Goal: Transaction & Acquisition: Download file/media

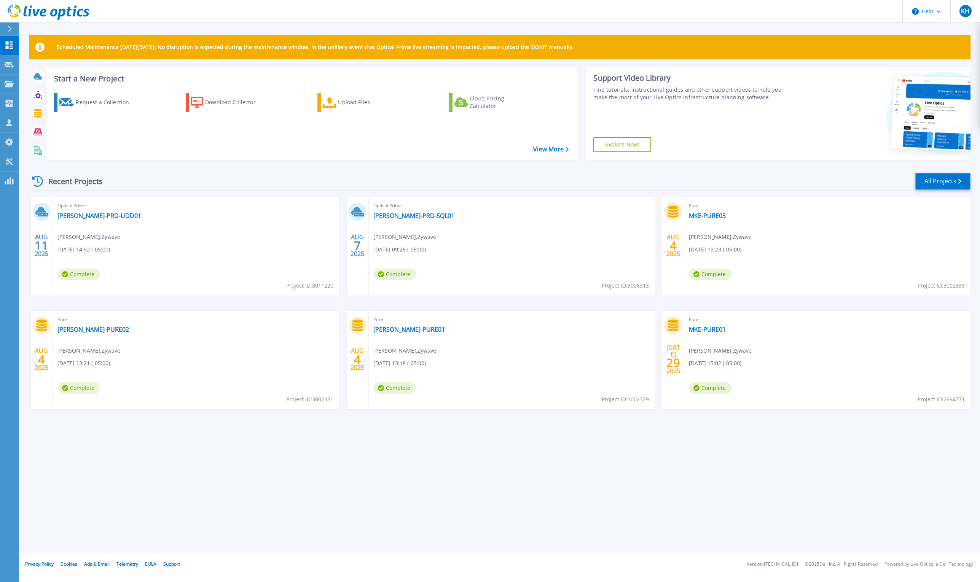
click at [926, 177] on link "All Projects" at bounding box center [942, 181] width 55 height 17
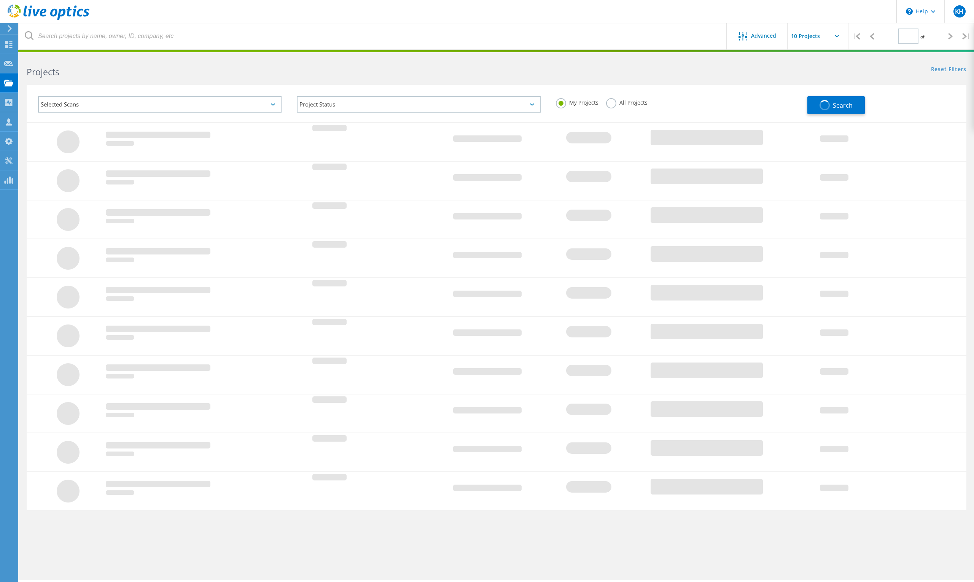
type input "1"
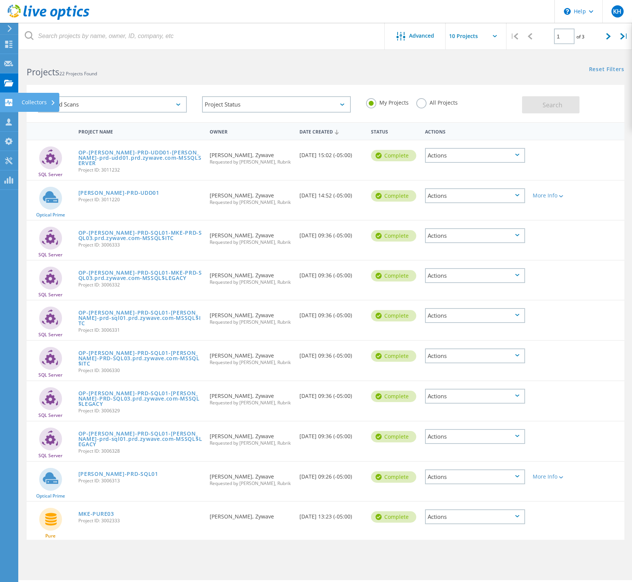
click at [10, 99] on use at bounding box center [8, 102] width 7 height 7
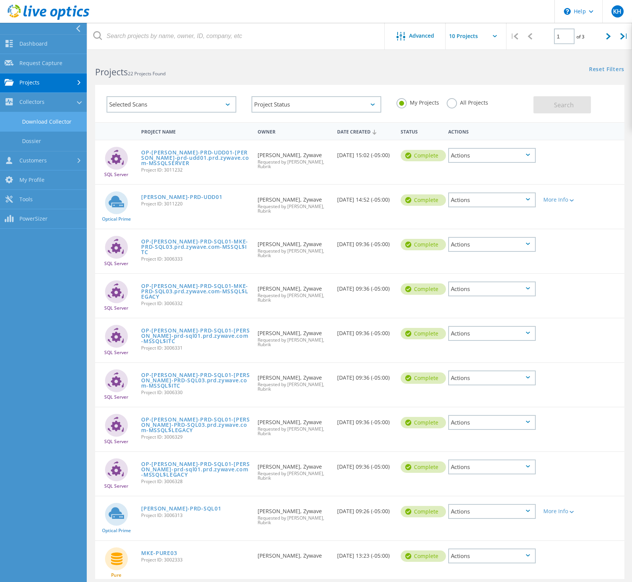
click at [50, 118] on link "Download Collector" at bounding box center [43, 121] width 87 height 19
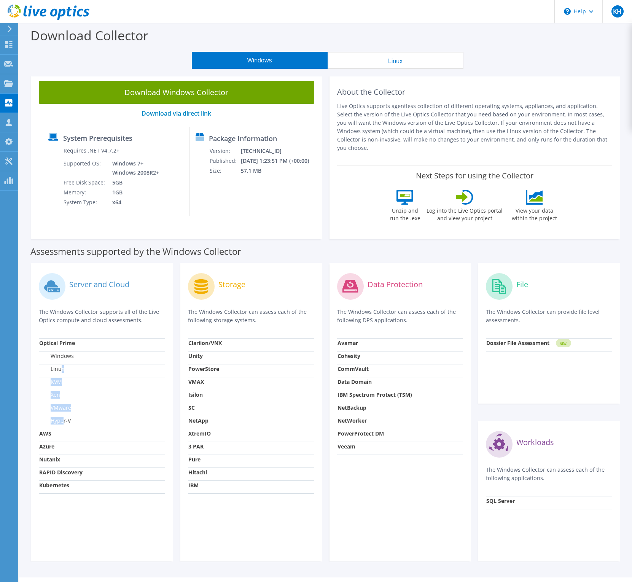
drag, startPoint x: 61, startPoint y: 383, endPoint x: 62, endPoint y: 409, distance: 26.3
click at [62, 409] on tbody "Optical Prime Windows Linux KVM Xen VMware Hyper-V AWS Azure Nutanix RAPID Disc…" at bounding box center [102, 415] width 126 height 155
click at [99, 416] on td "Hyper-V" at bounding box center [102, 422] width 126 height 13
drag, startPoint x: 55, startPoint y: 314, endPoint x: 102, endPoint y: 315, distance: 47.6
click at [102, 315] on p "The Windows Collector supports all of the Live Optics compute and cloud assessm…" at bounding box center [102, 316] width 126 height 17
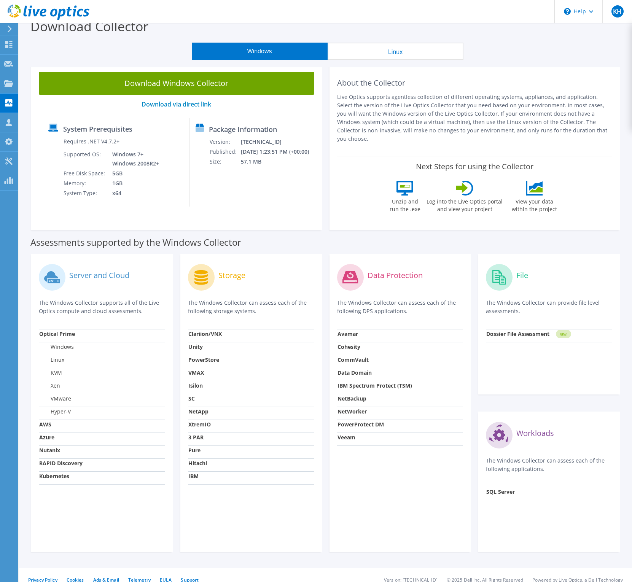
scroll to position [10, 0]
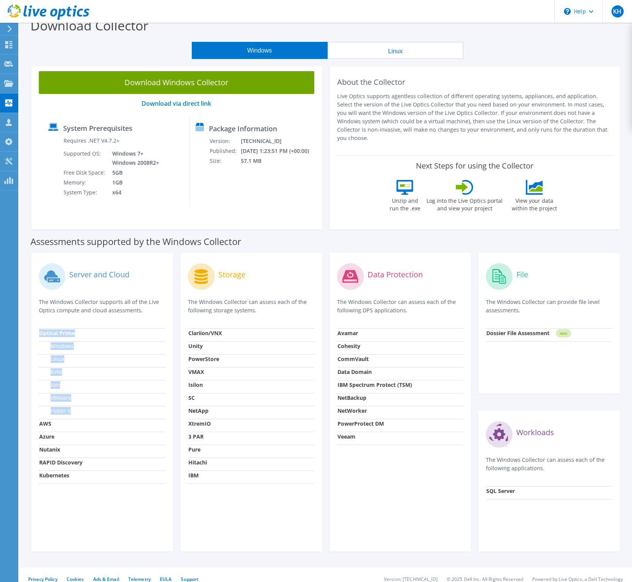
drag, startPoint x: 37, startPoint y: 325, endPoint x: 86, endPoint y: 401, distance: 90.6
click at [86, 401] on div "Server and Cloud The Windows Collector supports all of the Live Optics compute …" at bounding box center [102, 402] width 142 height 299
click at [152, 370] on td "KVM" at bounding box center [102, 373] width 126 height 13
drag, startPoint x: 350, startPoint y: 293, endPoint x: 388, endPoint y: 315, distance: 44.6
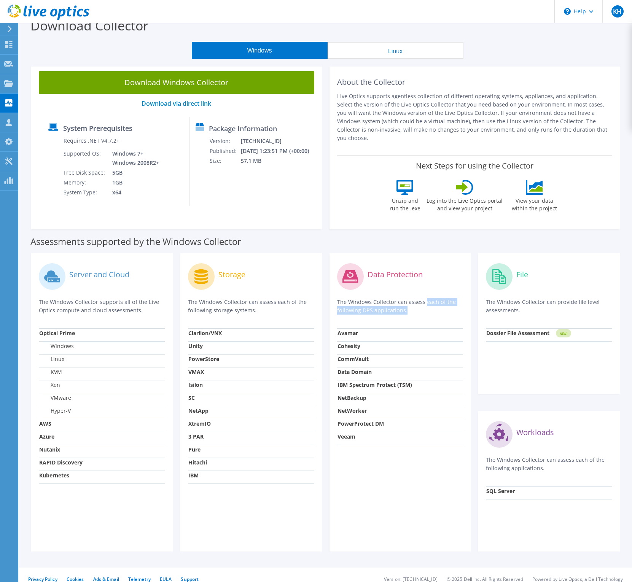
click at [388, 315] on div "Data Protection The Windows Collector can assess each of the following DPS appl…" at bounding box center [400, 295] width 126 height 68
